Goal: Task Accomplishment & Management: Manage account settings

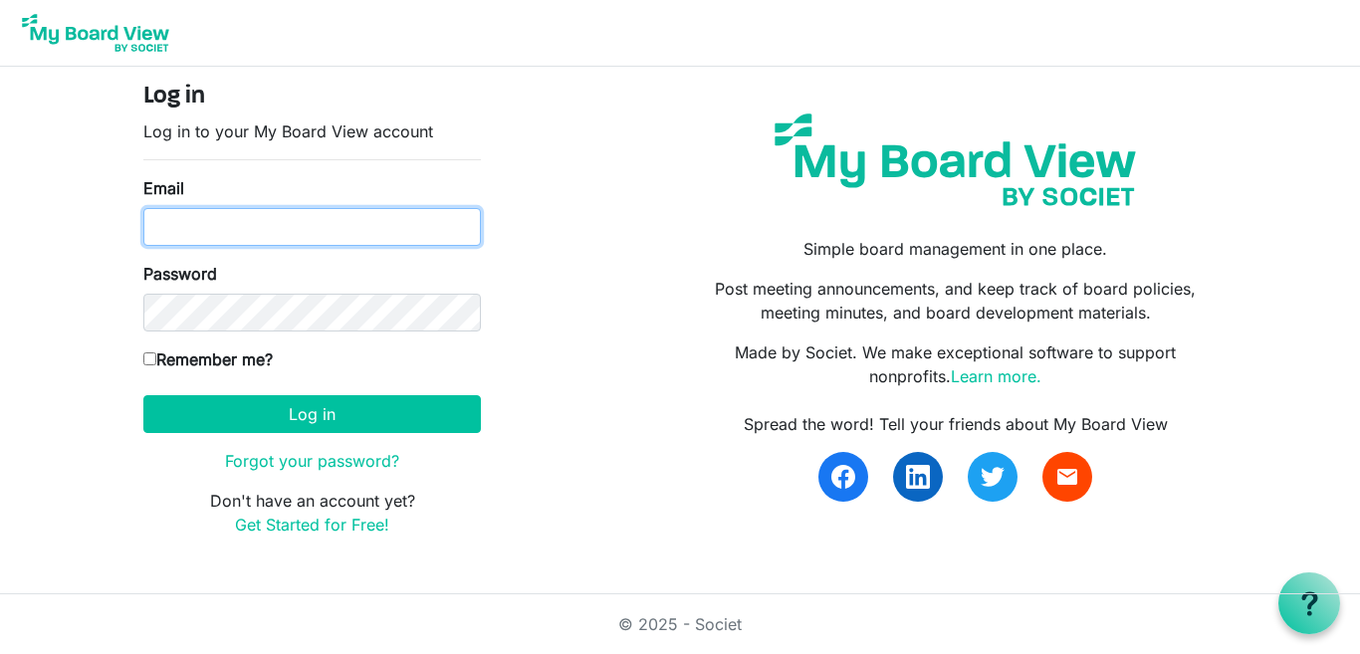
click at [275, 228] on input "Email" at bounding box center [312, 227] width 338 height 38
type input "anampiujoan@yahoo.com"
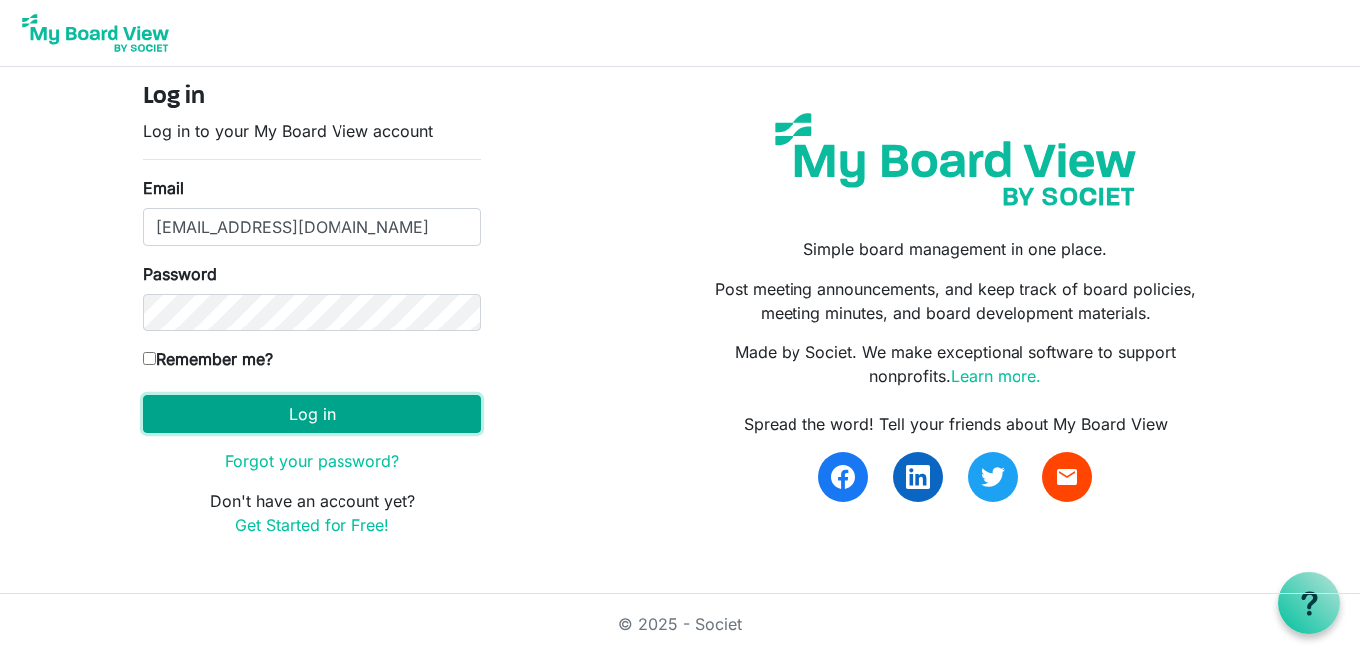
click at [284, 405] on button "Log in" at bounding box center [312, 414] width 338 height 38
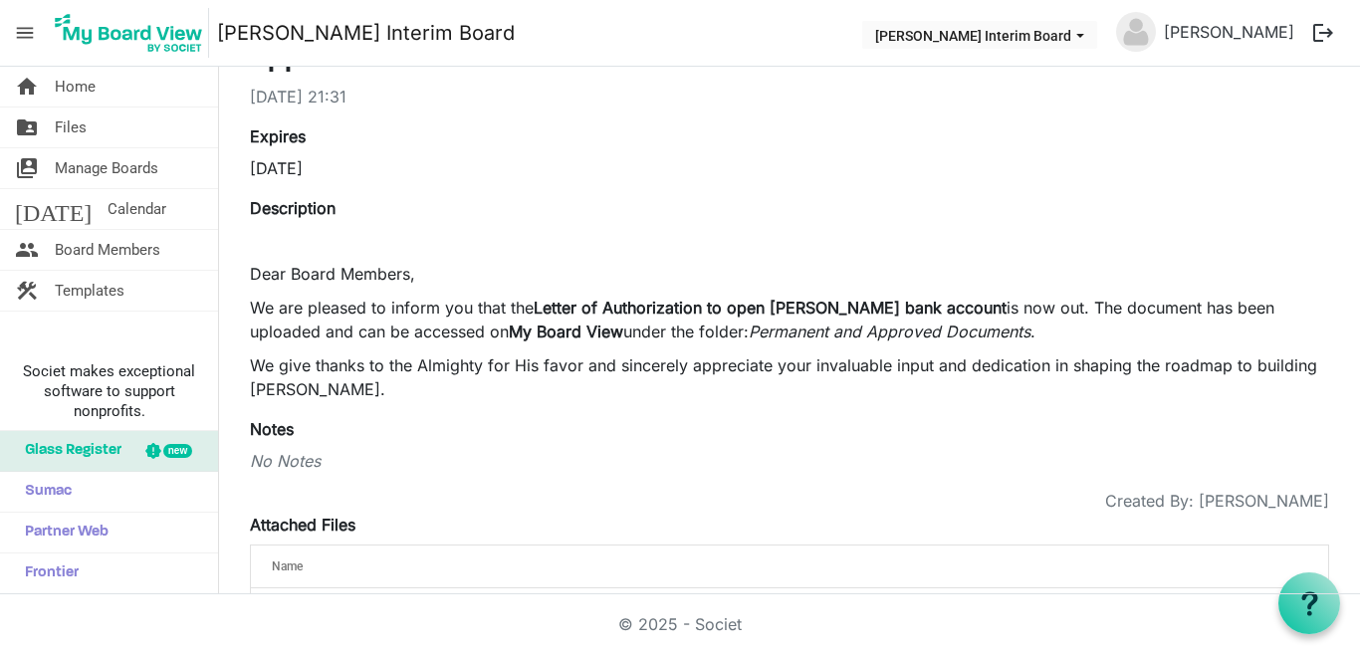
scroll to position [168, 0]
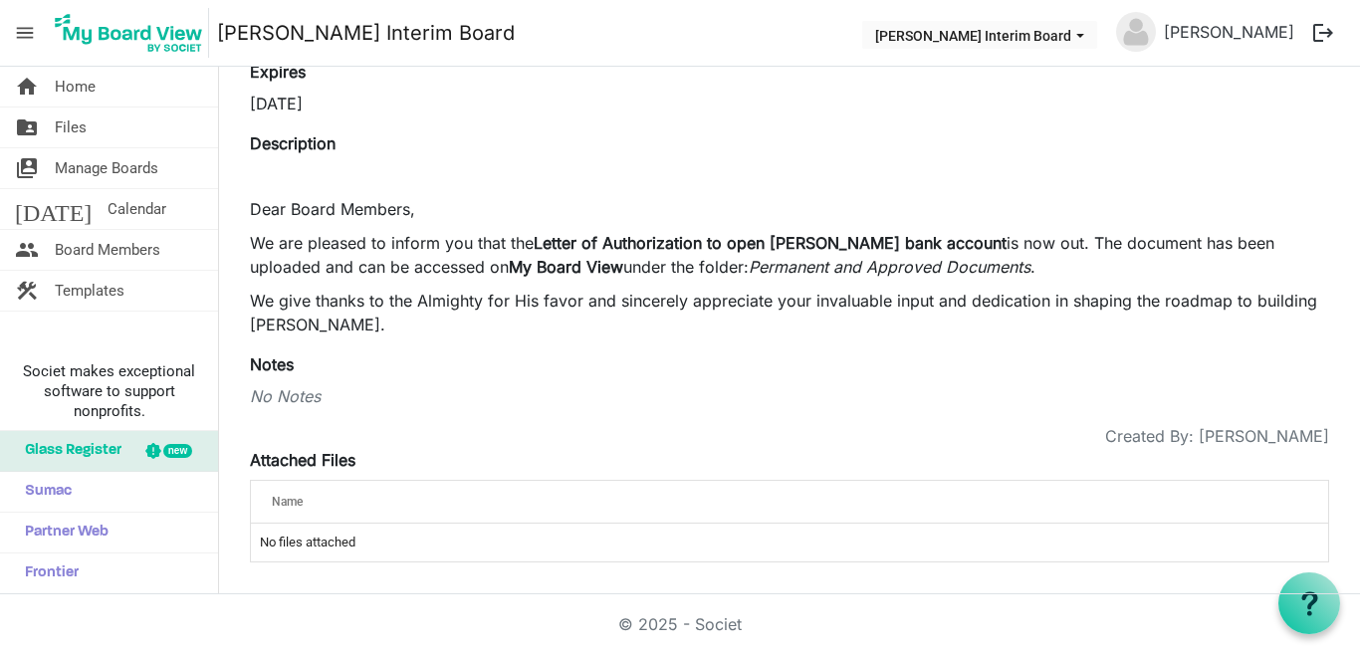
click at [465, 501] on div "Name" at bounding box center [727, 501] width 925 height 29
click at [1314, 46] on button "logout" at bounding box center [1323, 33] width 42 height 42
